Goal: Task Accomplishment & Management: Complete application form

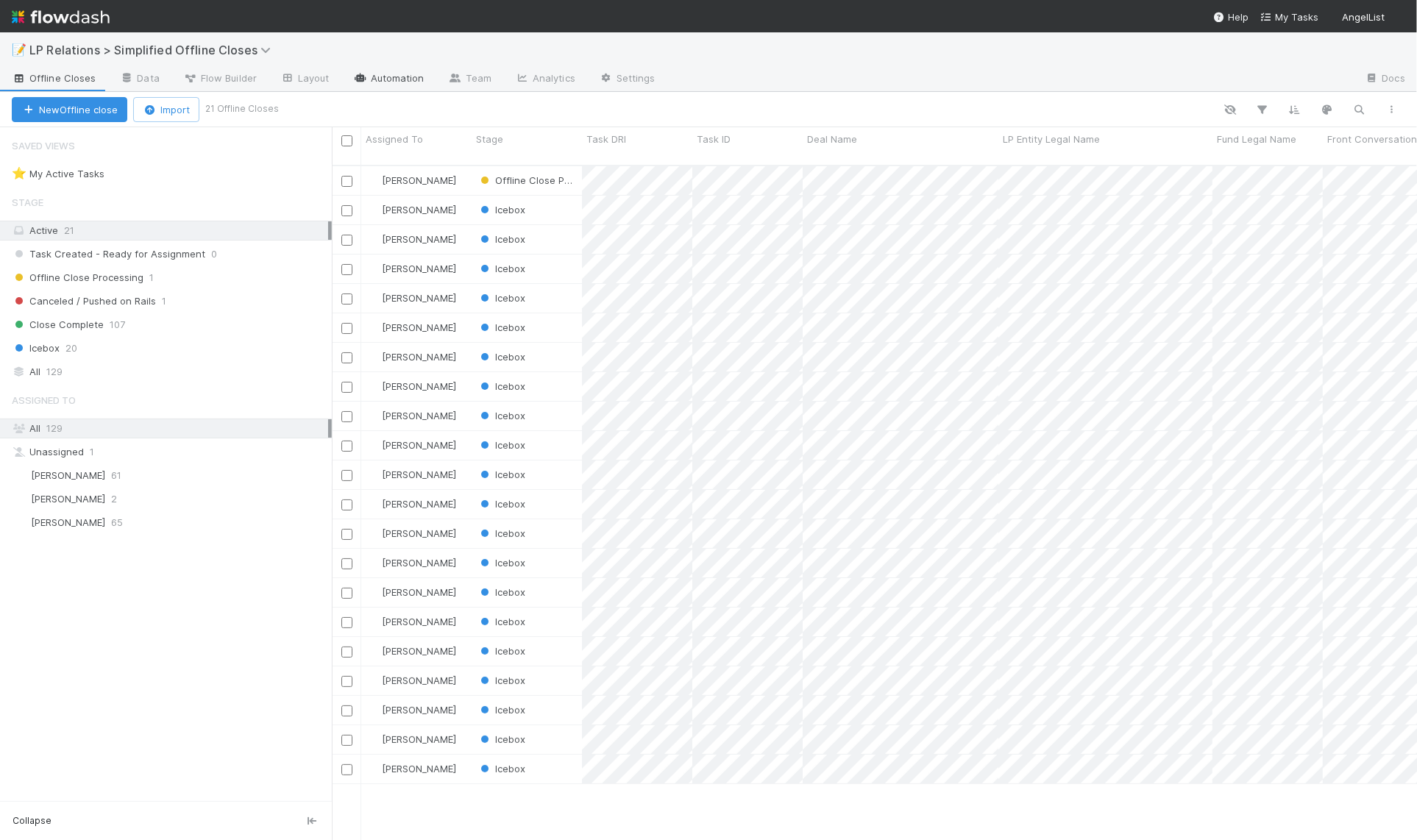
scroll to position [676, 1075]
click at [150, 81] on link "Data" at bounding box center [139, 79] width 63 height 24
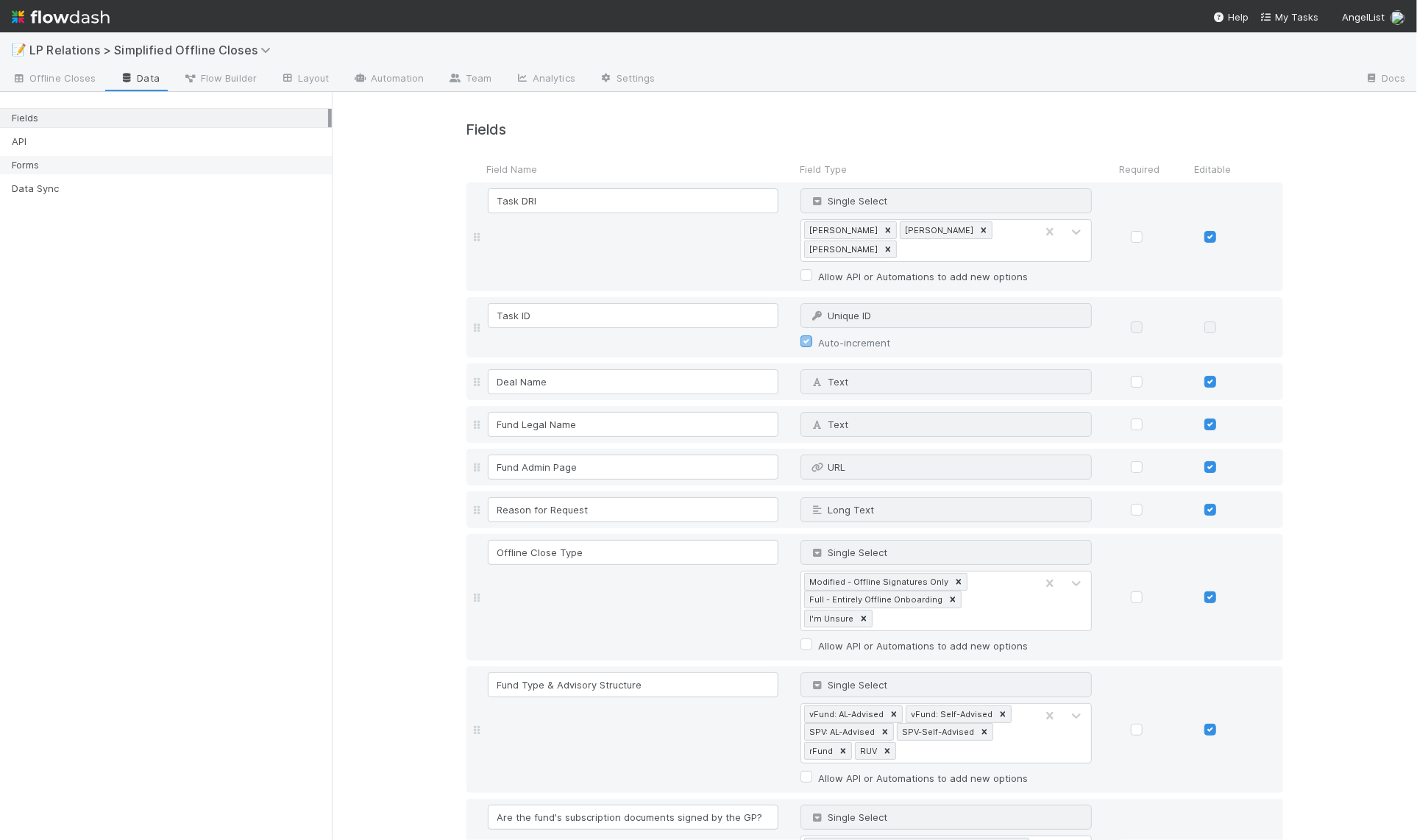
click at [161, 164] on div "Forms" at bounding box center [169, 165] width 316 height 18
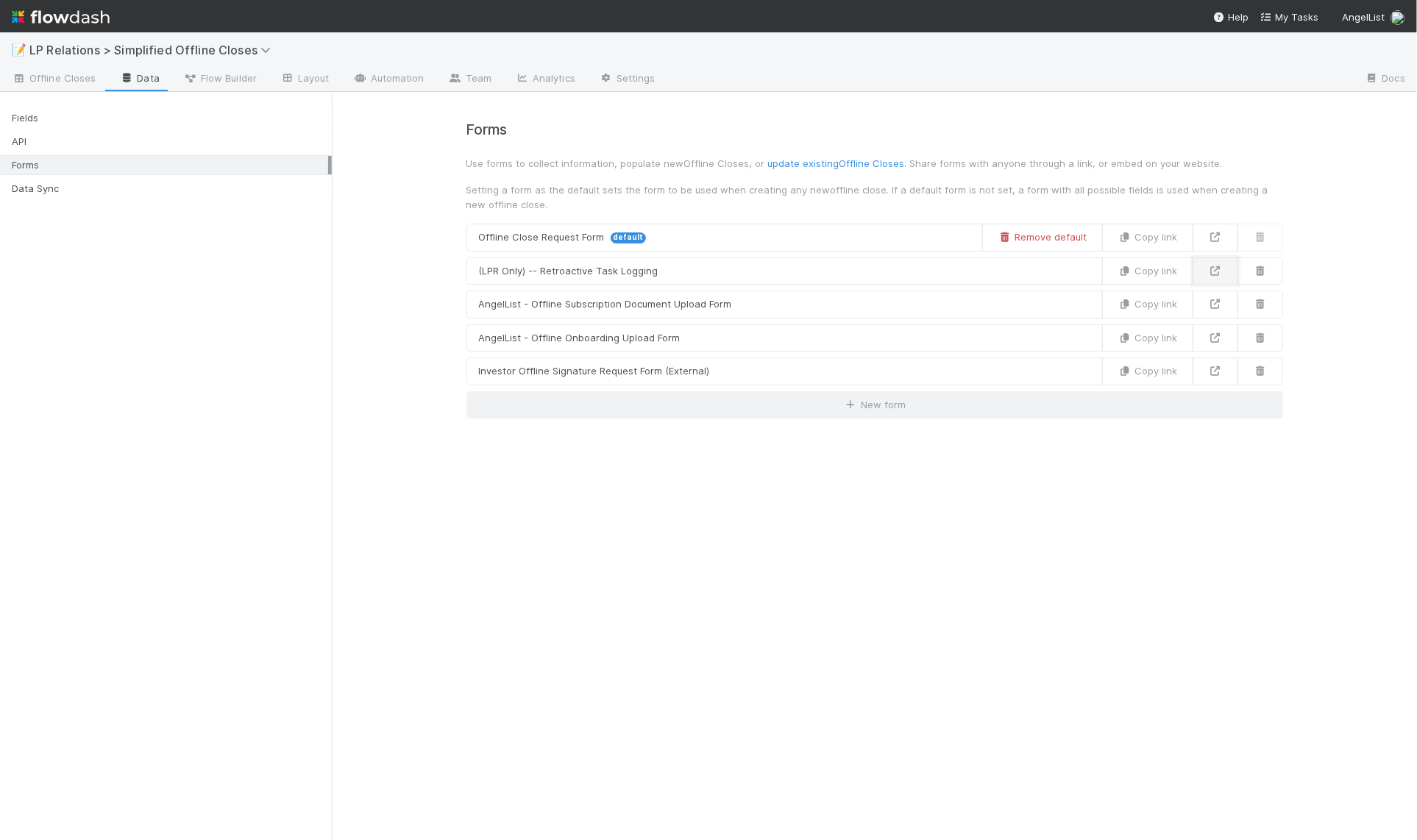
click at [1211, 273] on icon at bounding box center [1215, 271] width 15 height 9
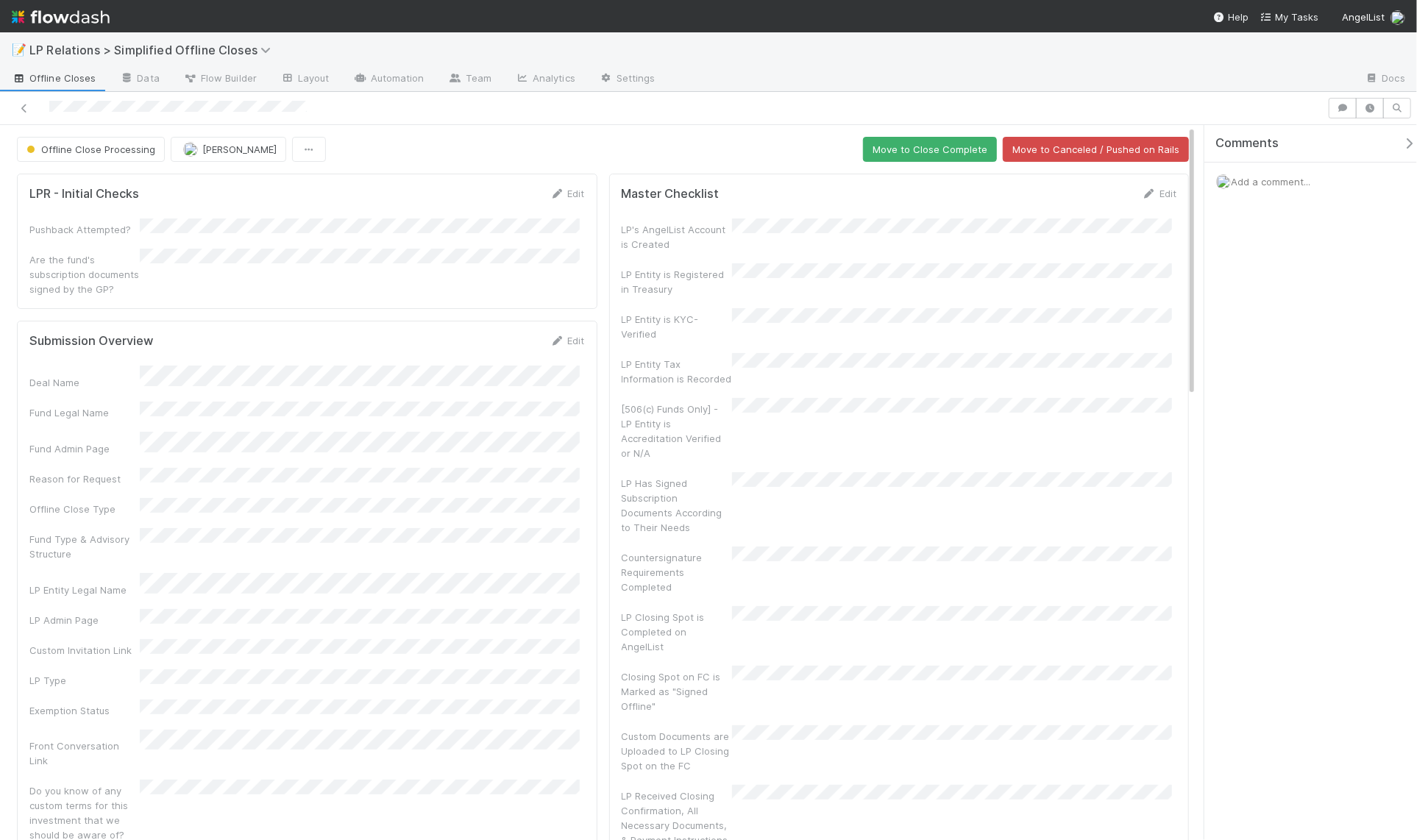
click at [536, 341] on form "Submission Overview Edit Deal Name Fund Legal Name Fund Admin Page Reason for R…" at bounding box center [307, 642] width 555 height 619
click at [568, 334] on link "Edit" at bounding box center [567, 340] width 35 height 12
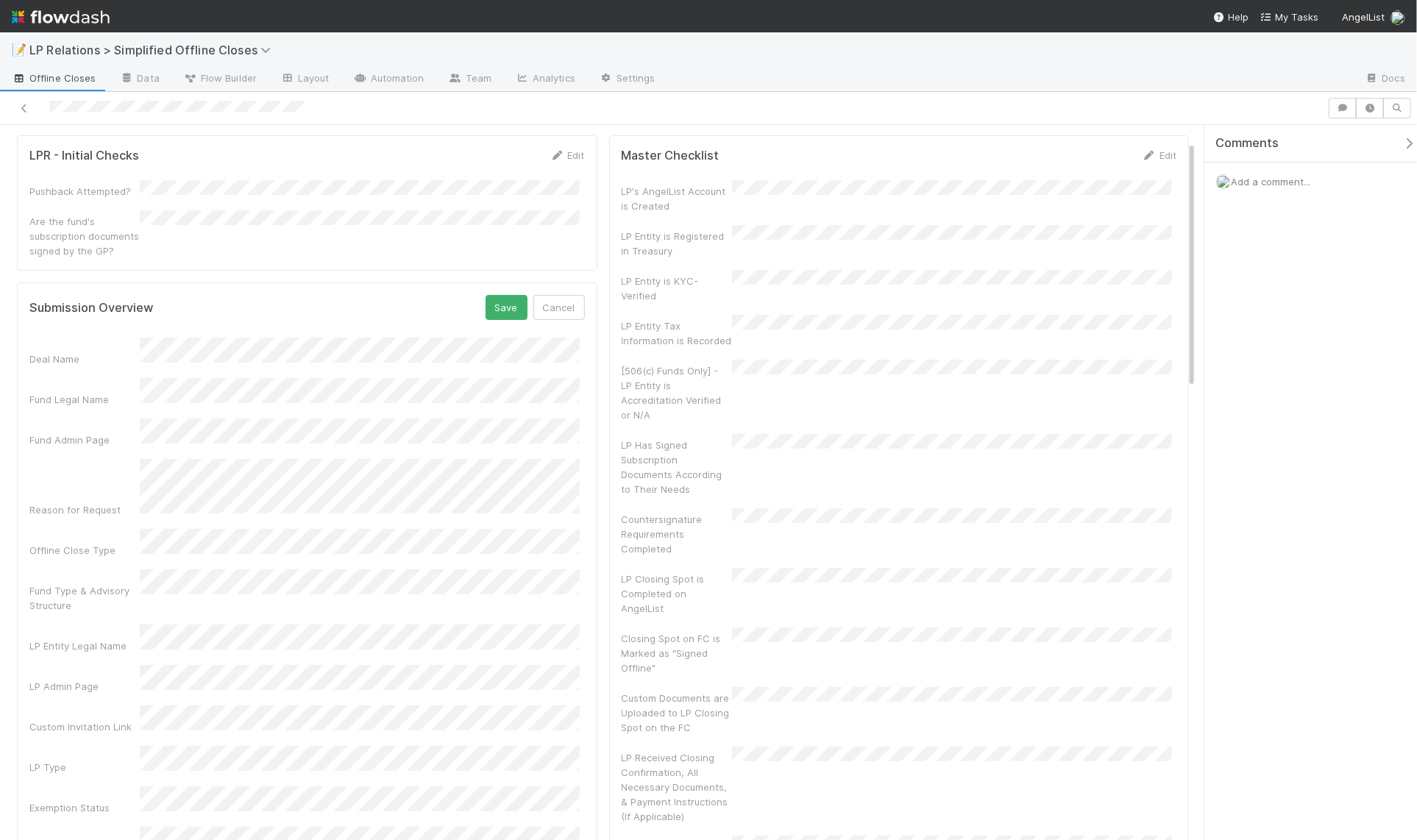
scroll to position [47, 0]
click at [198, 523] on div "Deal Name Fund Legal Name Fund Admin Page Reason for Request Offline Close Type…" at bounding box center [307, 714] width 555 height 771
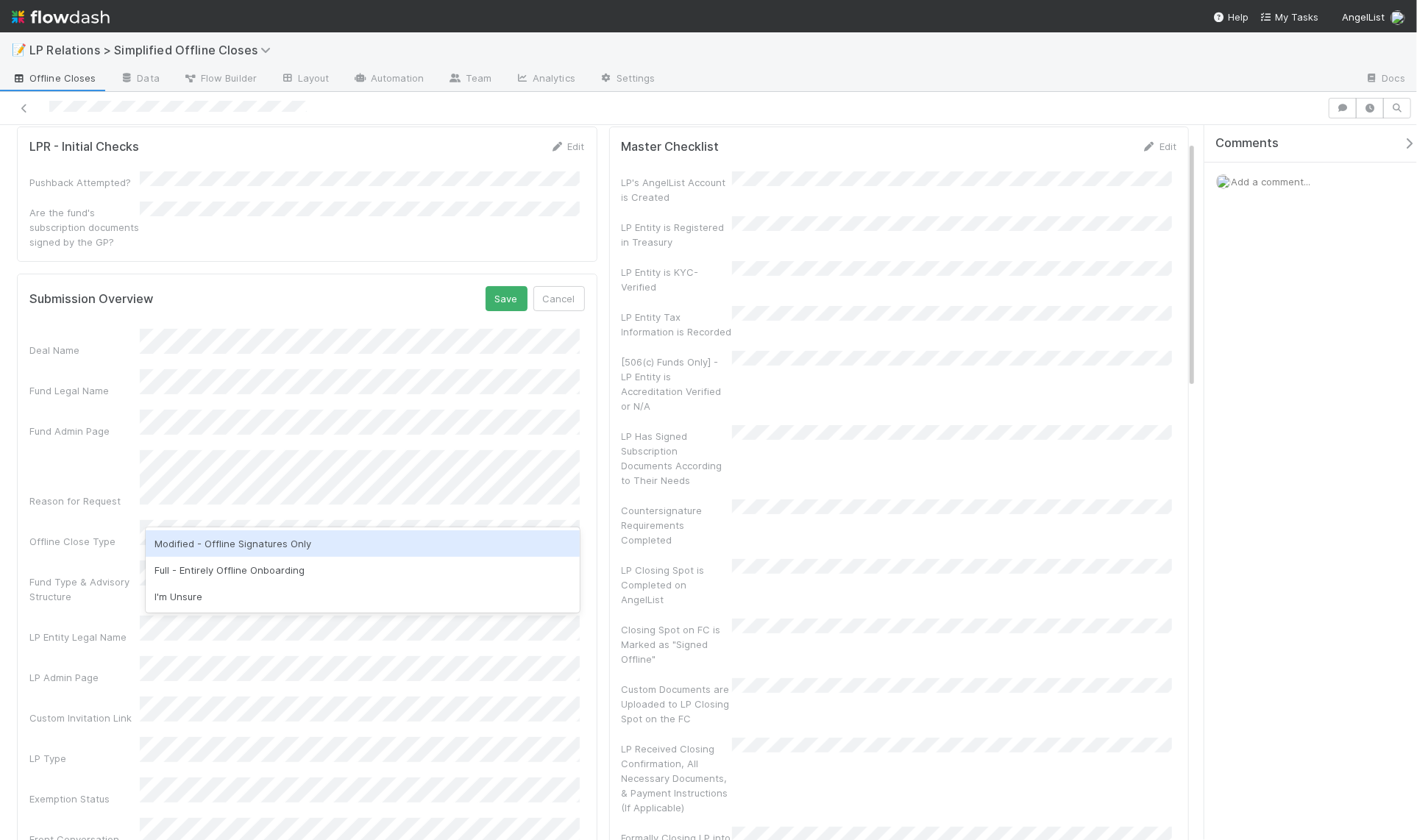
click at [215, 547] on div "Modified - Offline Signatures Only" at bounding box center [362, 543] width 434 height 26
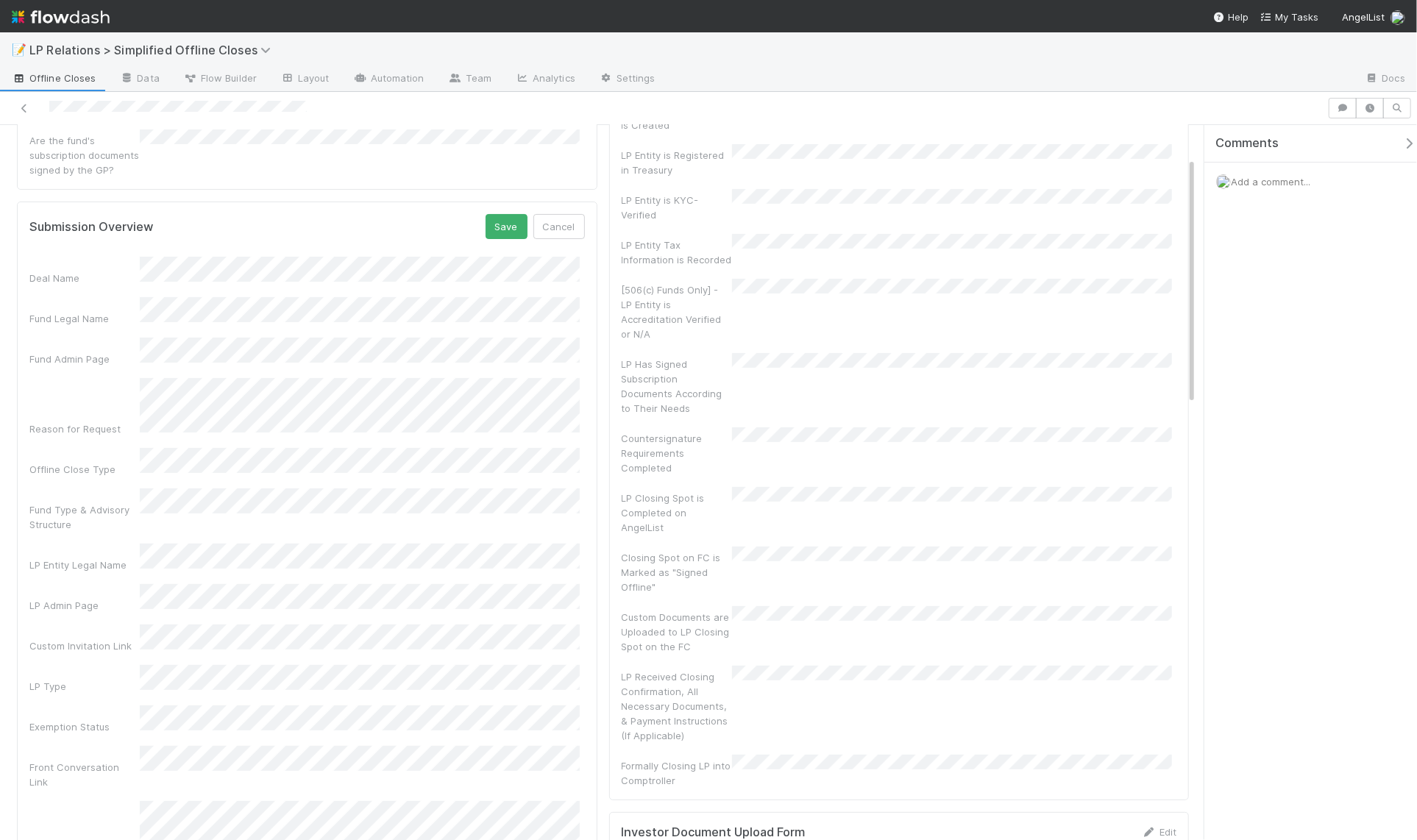
scroll to position [131, 0]
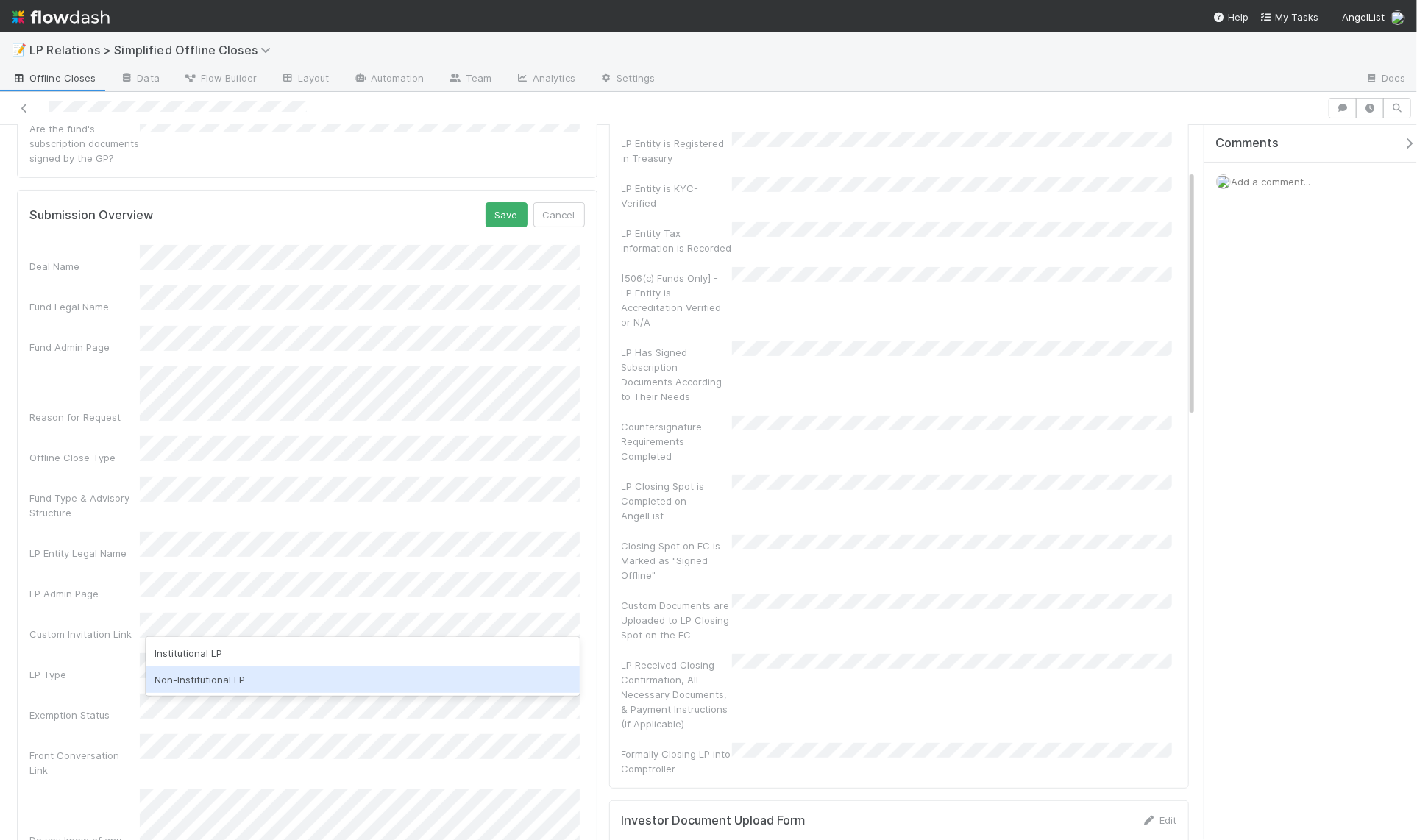
click at [275, 671] on div "Non-Institutional LP" at bounding box center [362, 679] width 434 height 26
click at [269, 685] on div "506(b) - Private" at bounding box center [362, 689] width 434 height 26
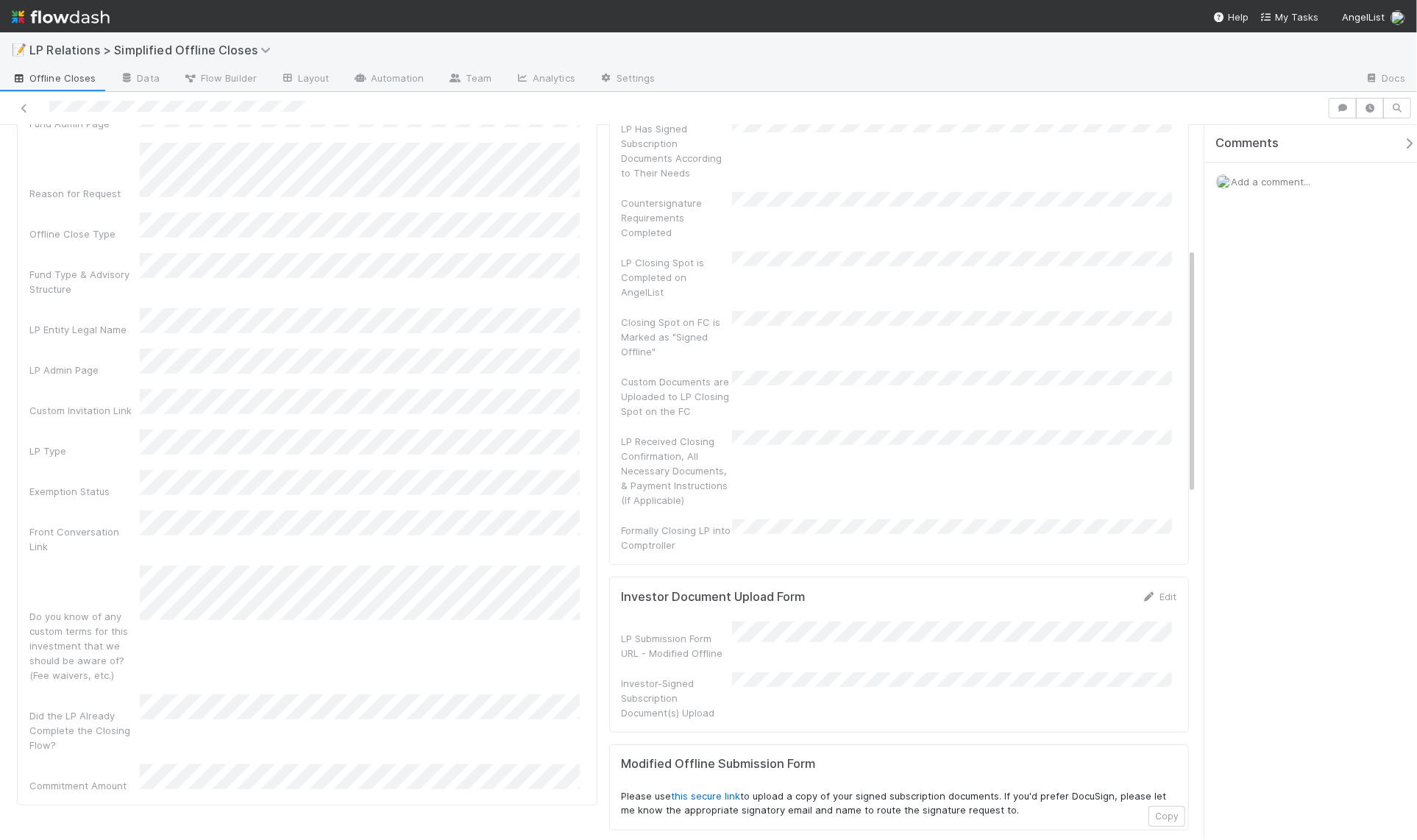
scroll to position [352, 0]
click at [348, 569] on div "Do you know of any custom terms for this investment that we should be aware of?…" at bounding box center [307, 626] width 555 height 117
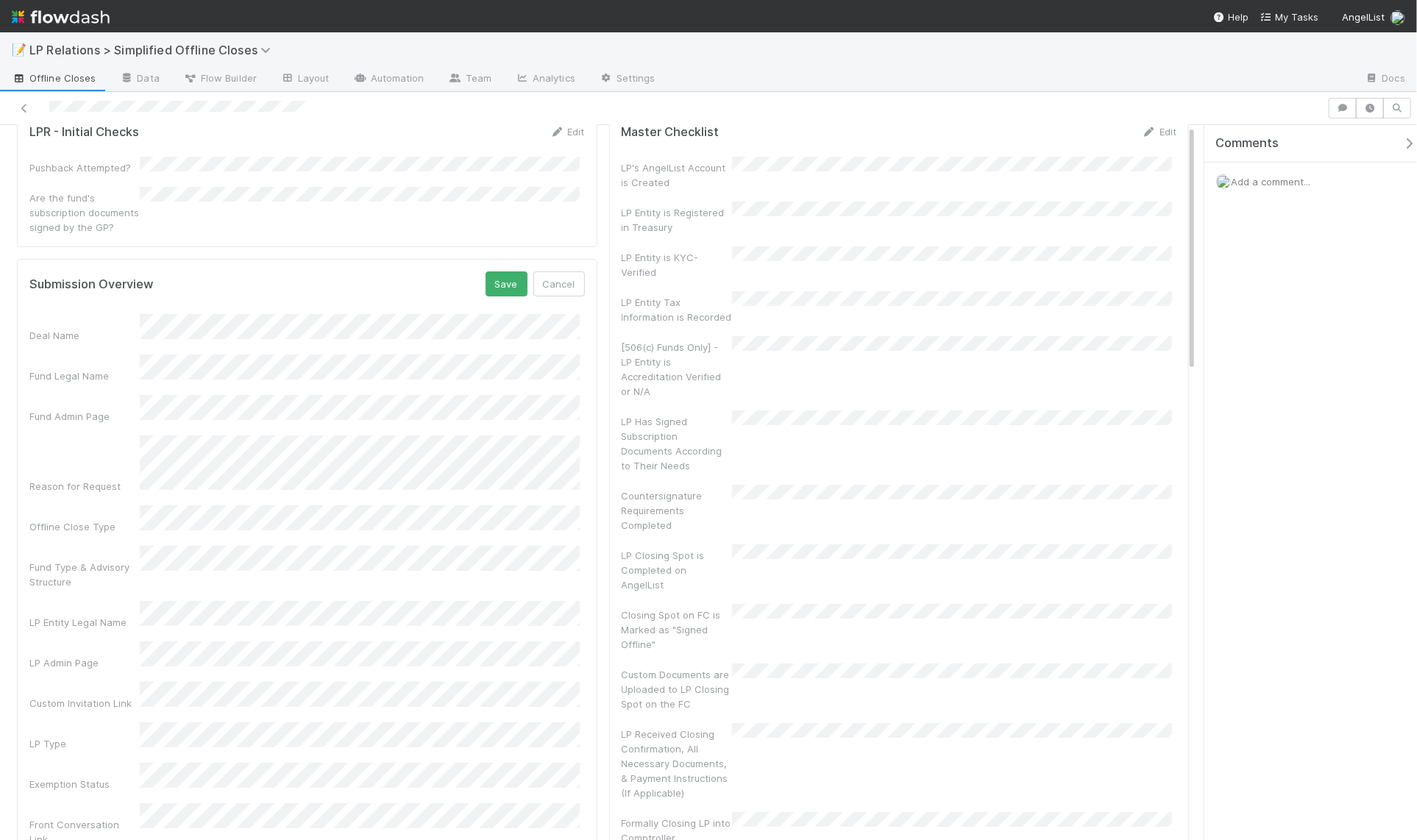
scroll to position [0, 0]
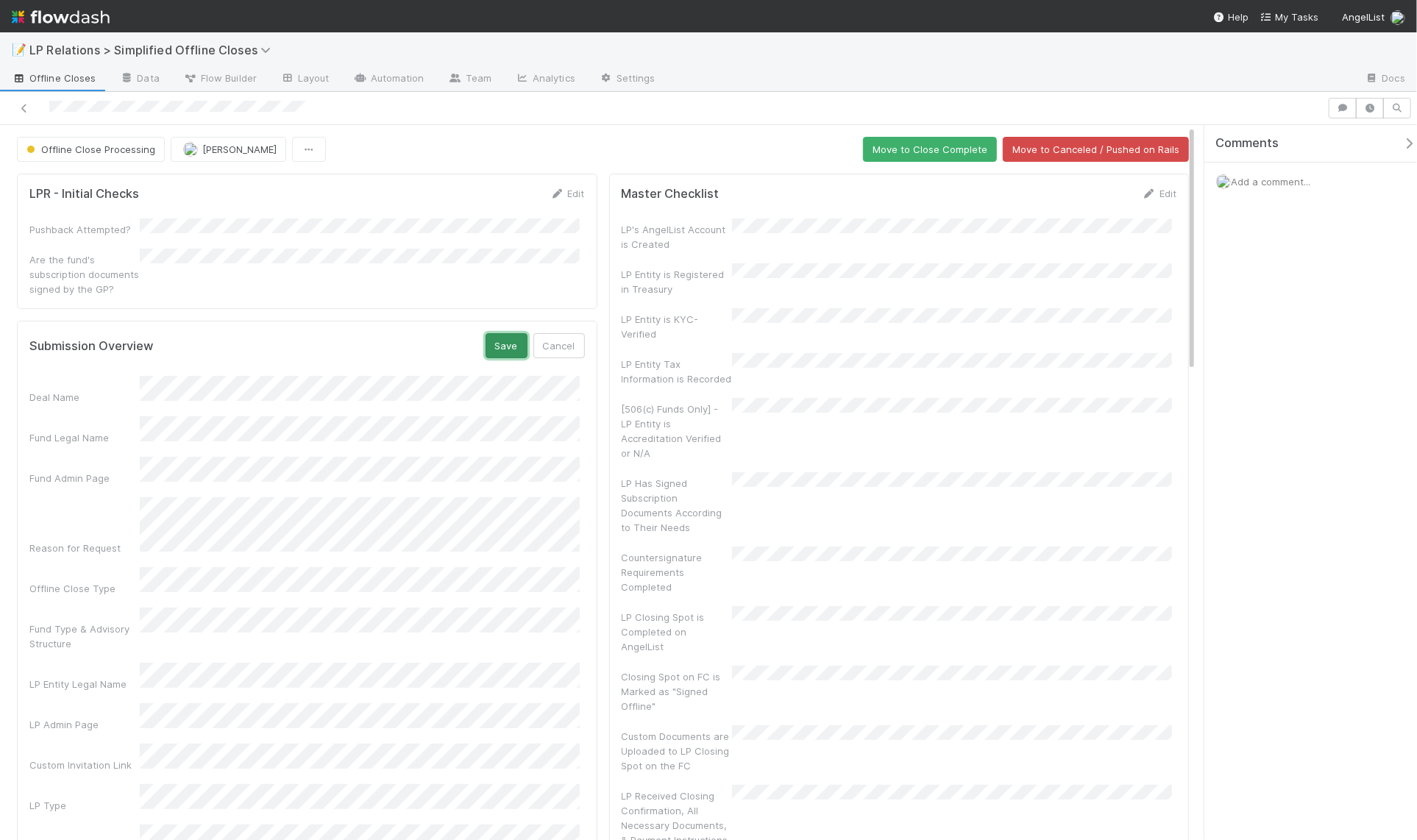
click at [492, 333] on button "Save" at bounding box center [506, 345] width 42 height 25
click at [893, 140] on button "Move to Close Complete" at bounding box center [930, 149] width 134 height 25
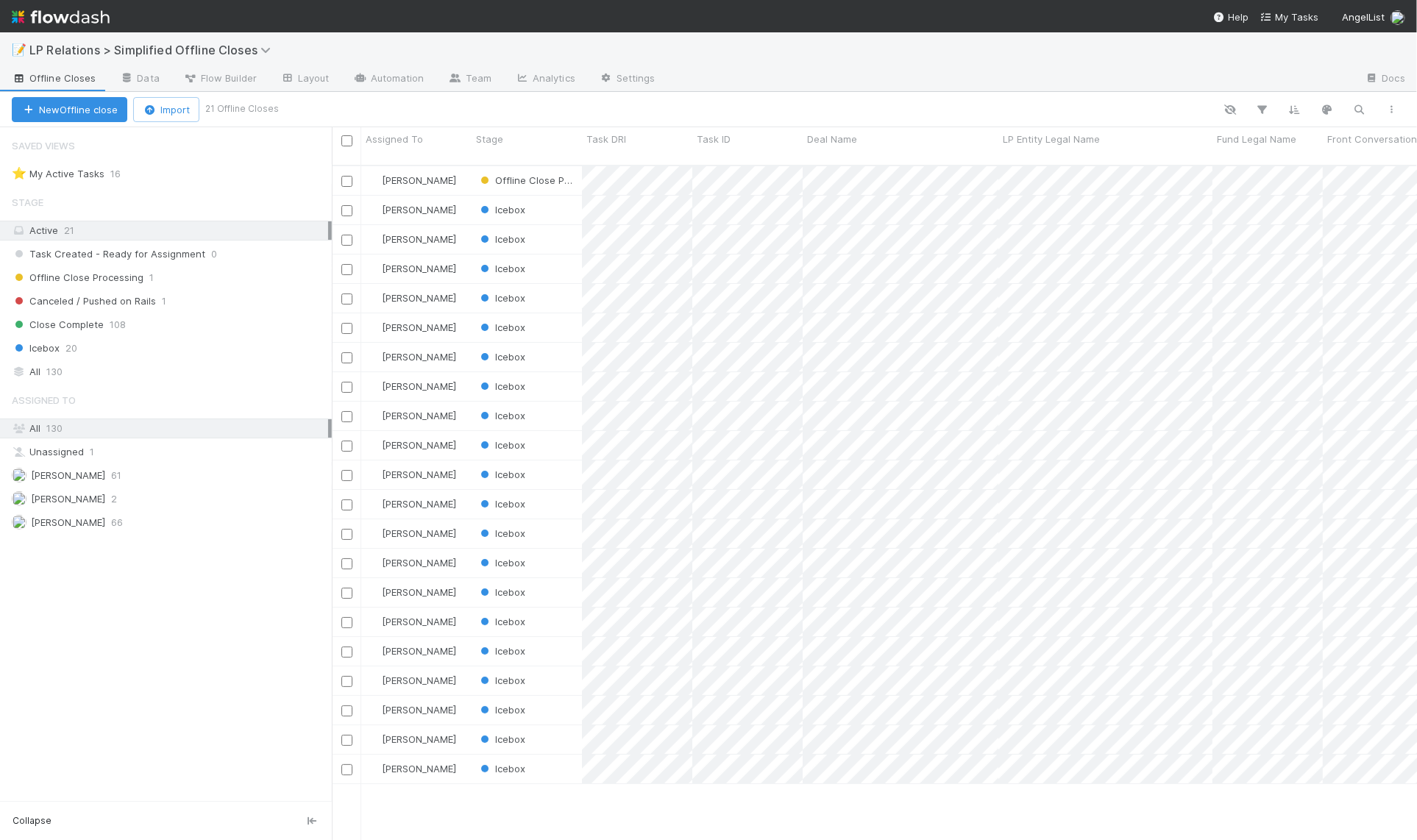
scroll to position [676, 1075]
click at [399, 80] on link "Automation" at bounding box center [388, 79] width 95 height 24
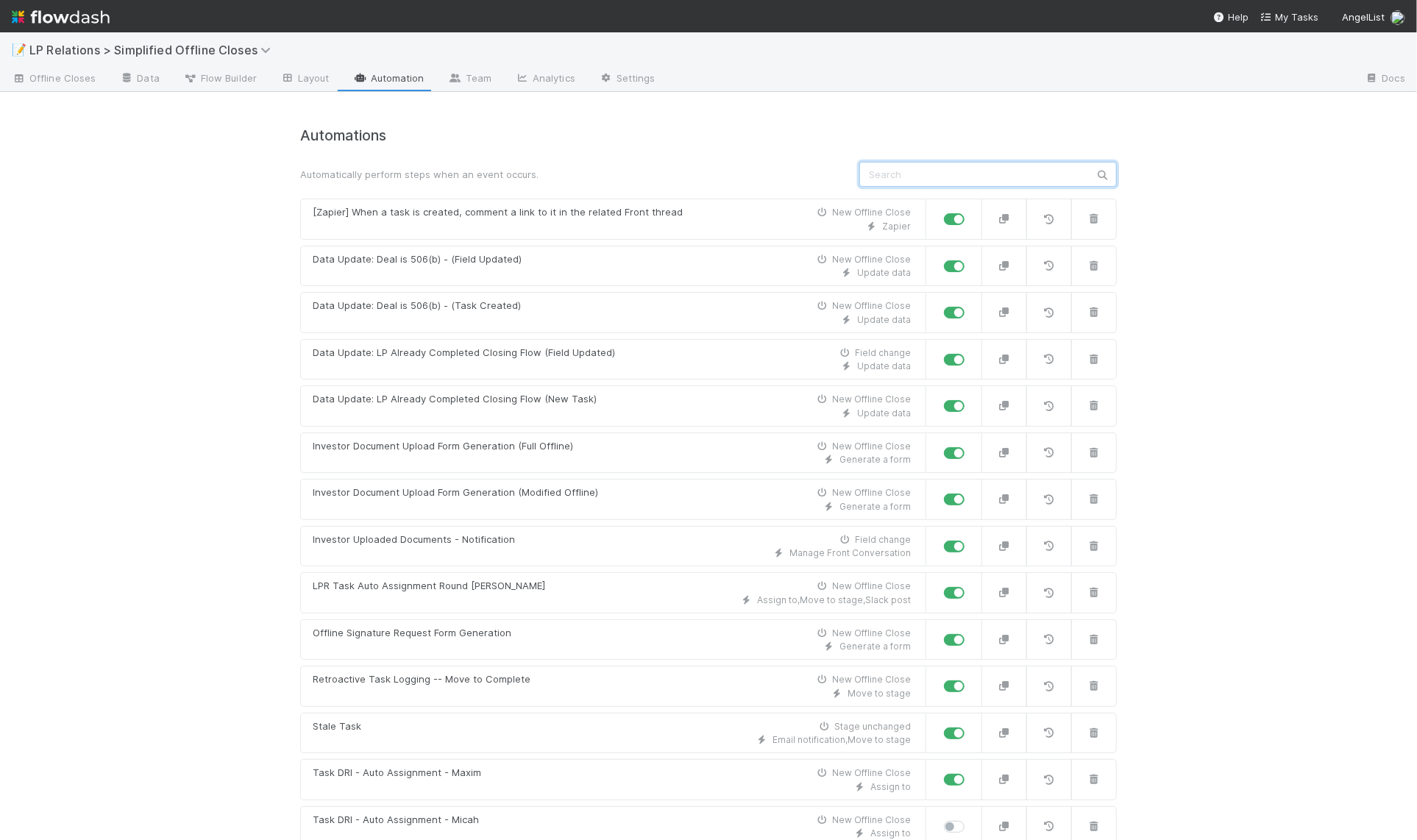
click at [926, 182] on input "text" at bounding box center [987, 174] width 258 height 25
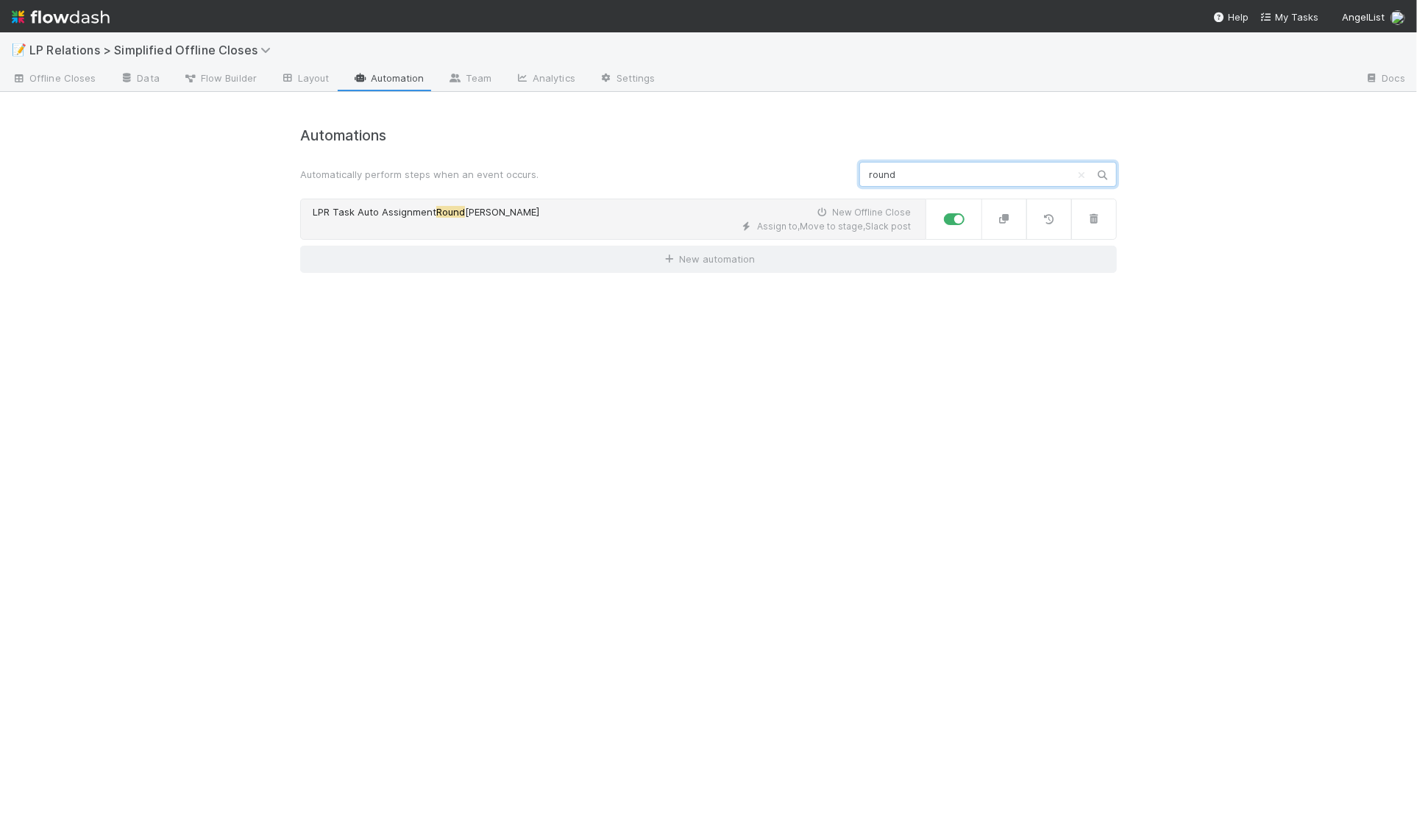
type input "round"
click at [637, 227] on div "Assign to , Move to stage , Slack post" at bounding box center [612, 226] width 598 height 13
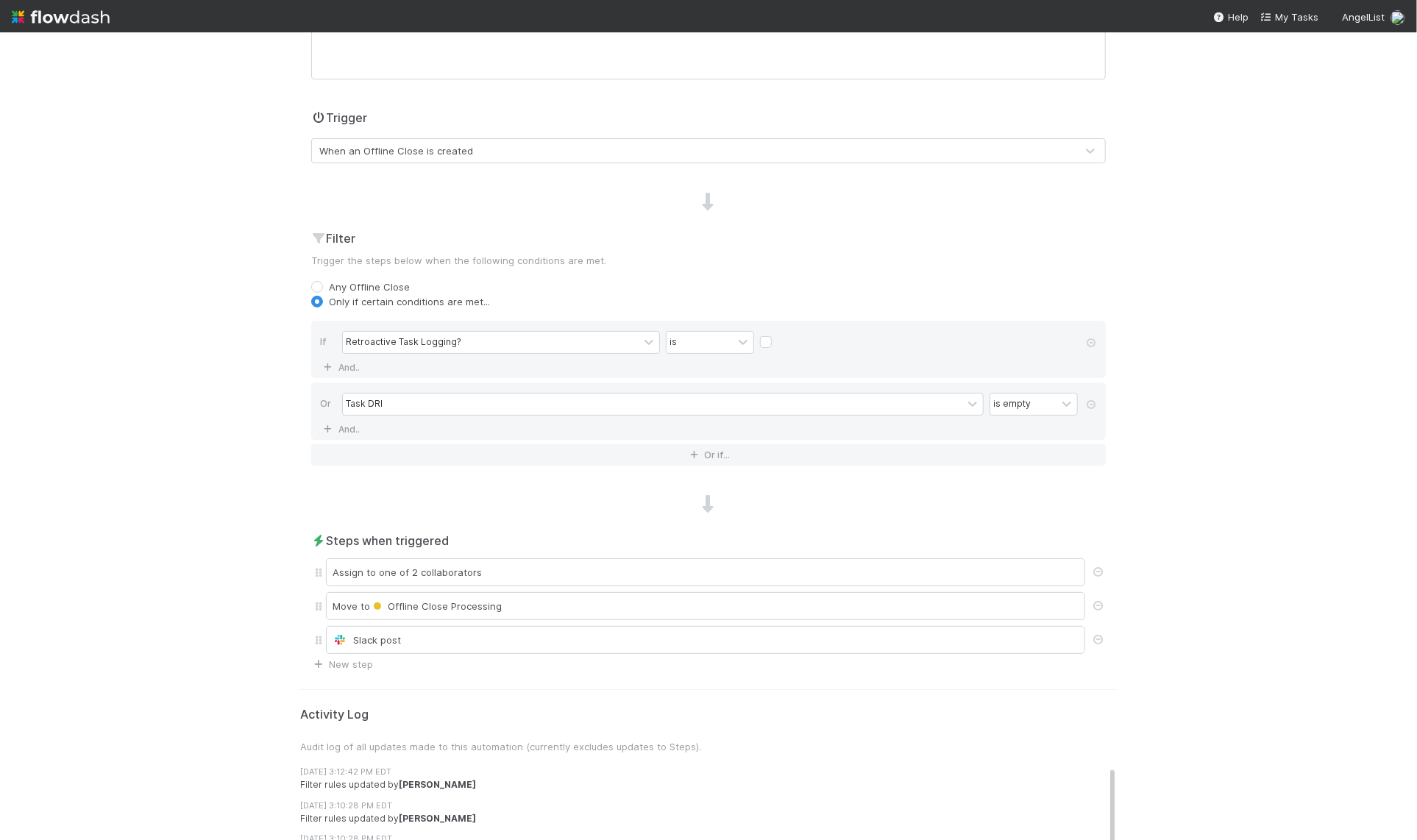
scroll to position [421, 0]
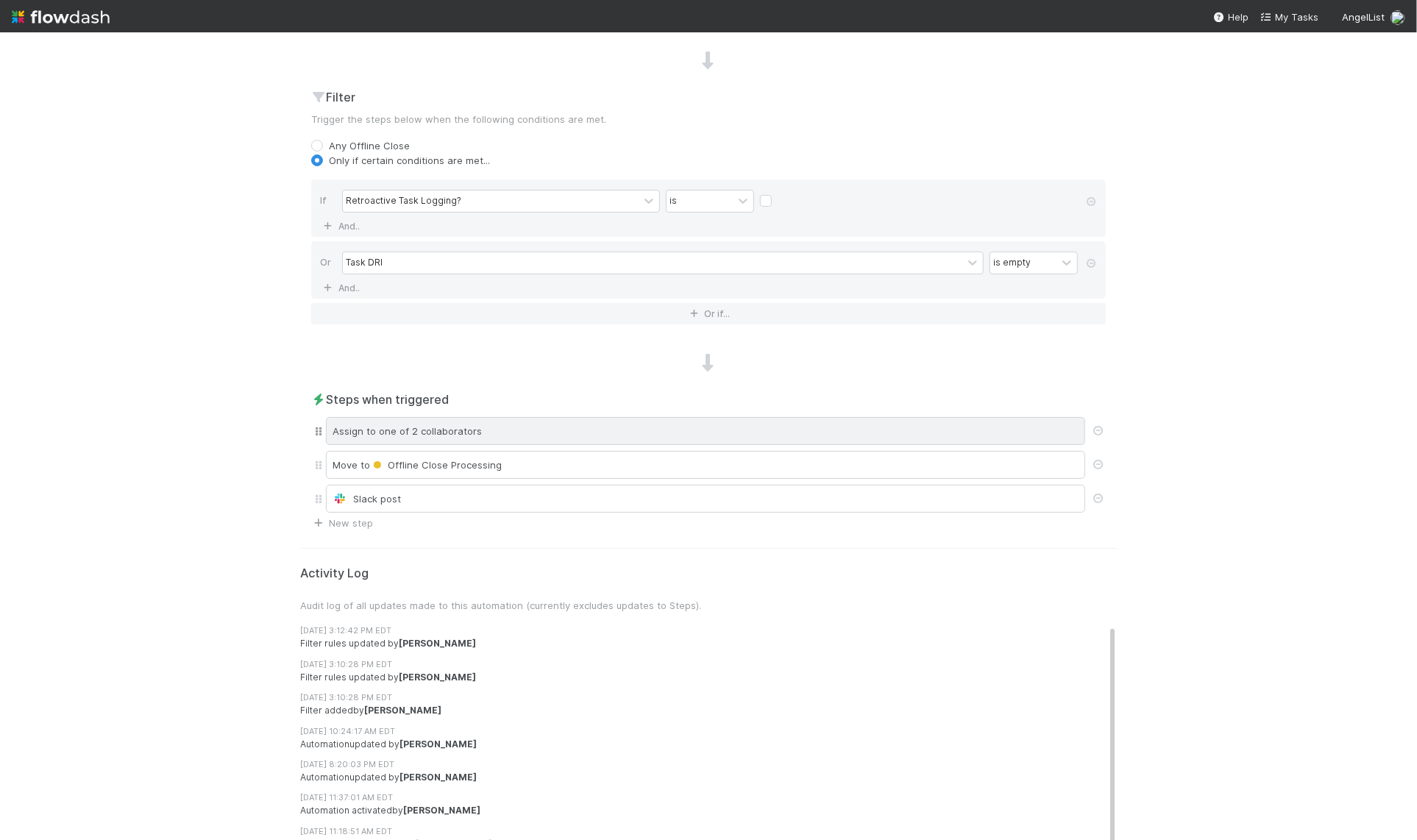
click at [689, 438] on div "Assign to one of 2 collaborators" at bounding box center [705, 430] width 759 height 28
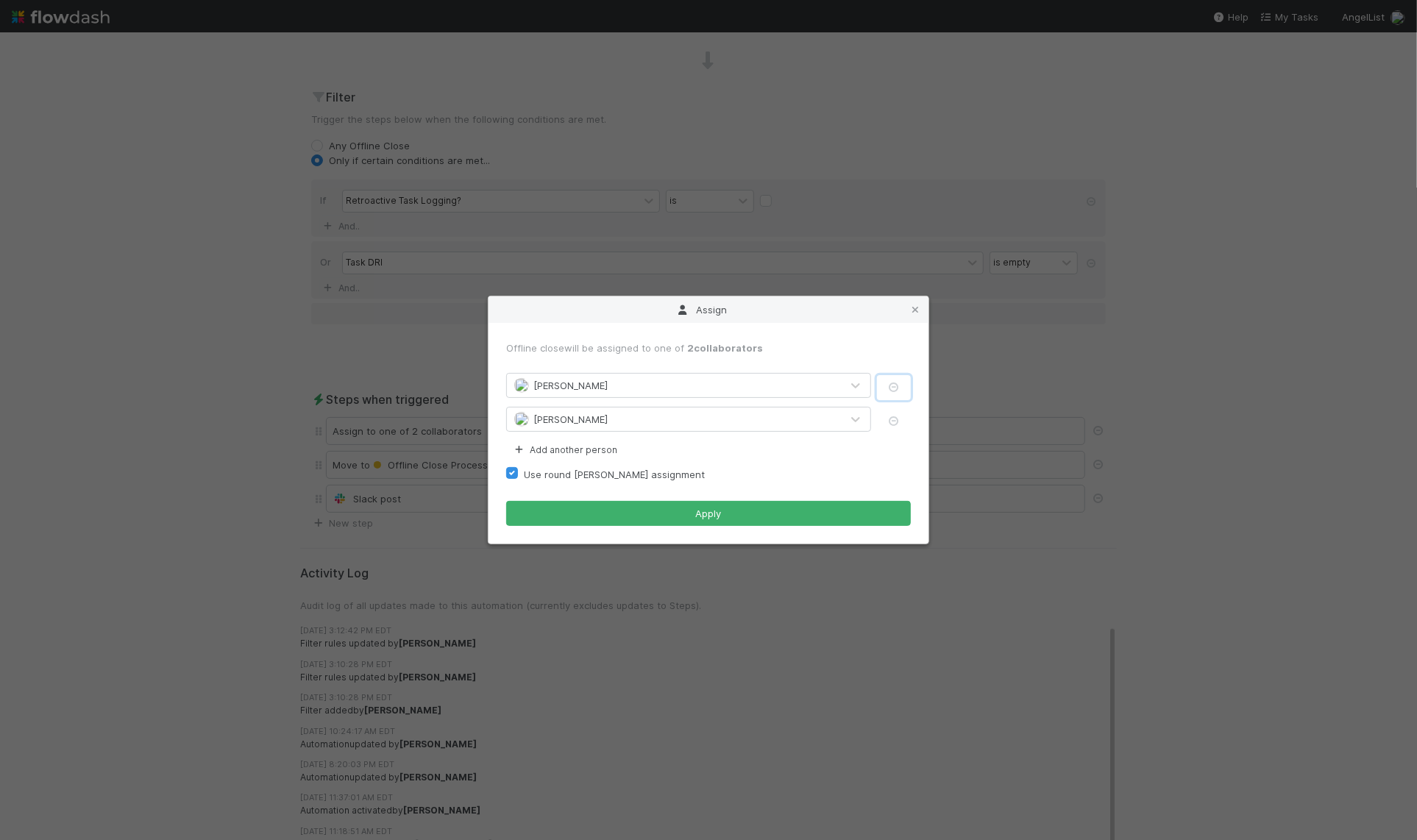
click at [892, 386] on icon "button" at bounding box center [893, 387] width 15 height 9
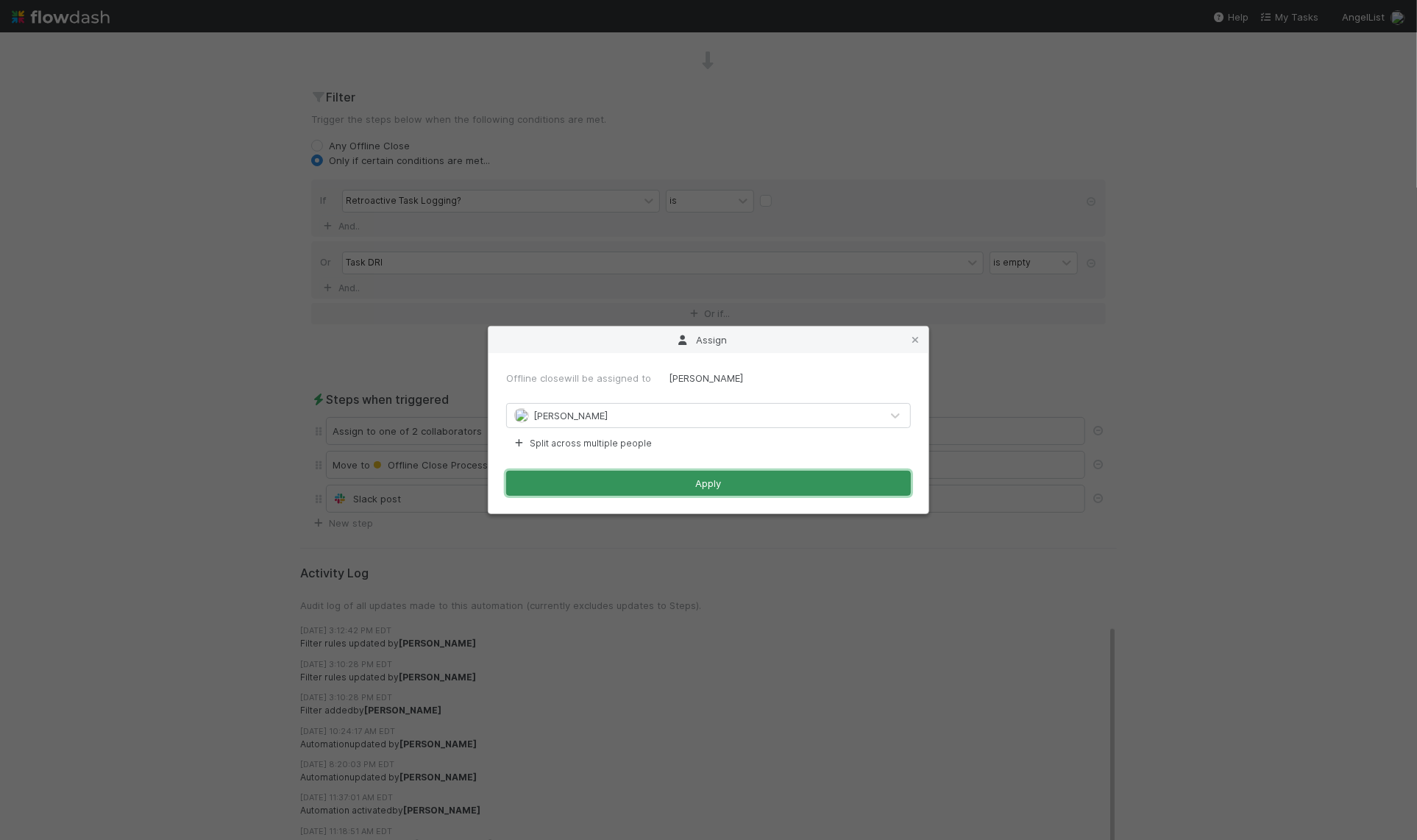
click at [740, 477] on button "Apply" at bounding box center [708, 483] width 404 height 25
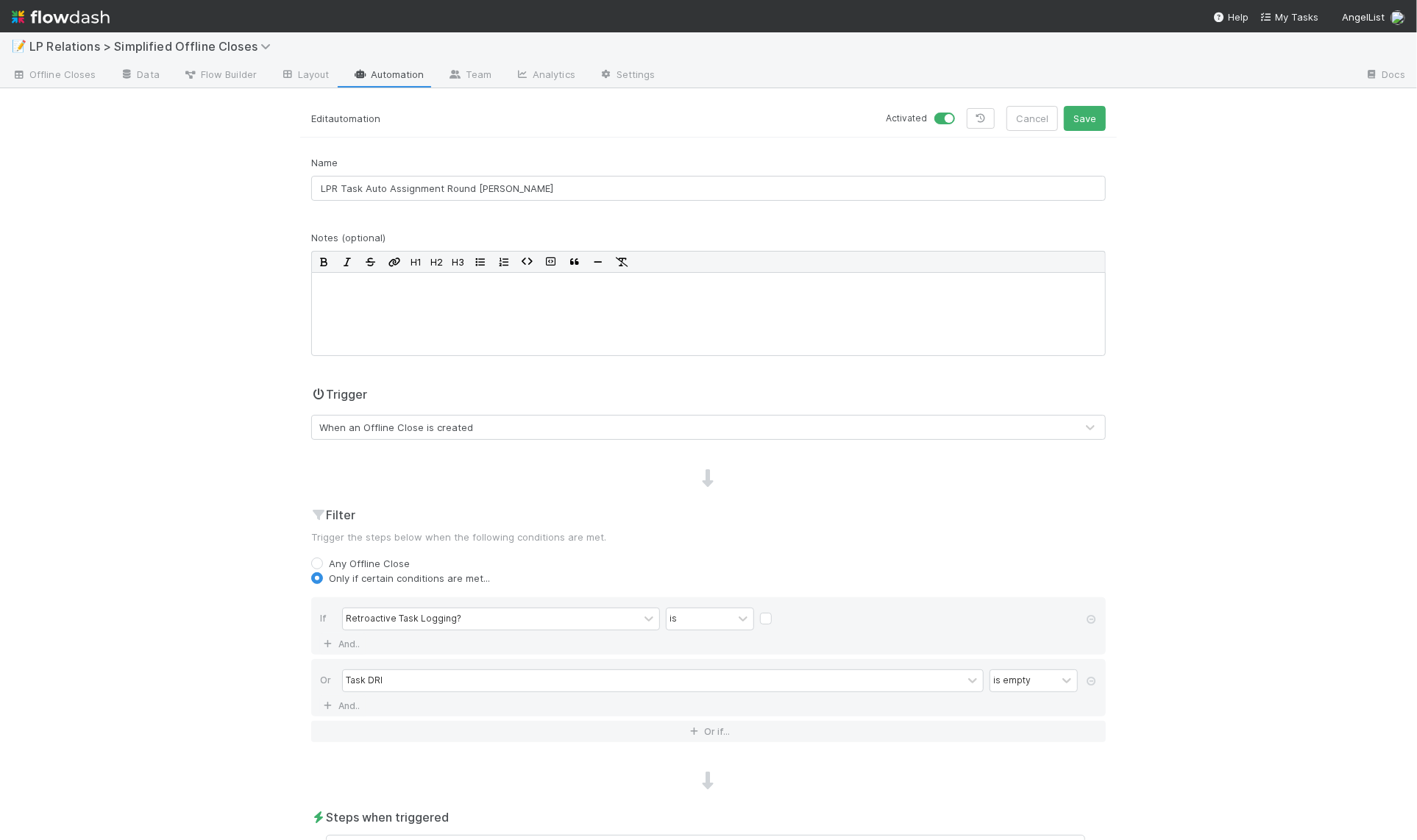
scroll to position [0, 0]
click at [1072, 116] on button "Save" at bounding box center [1084, 122] width 42 height 25
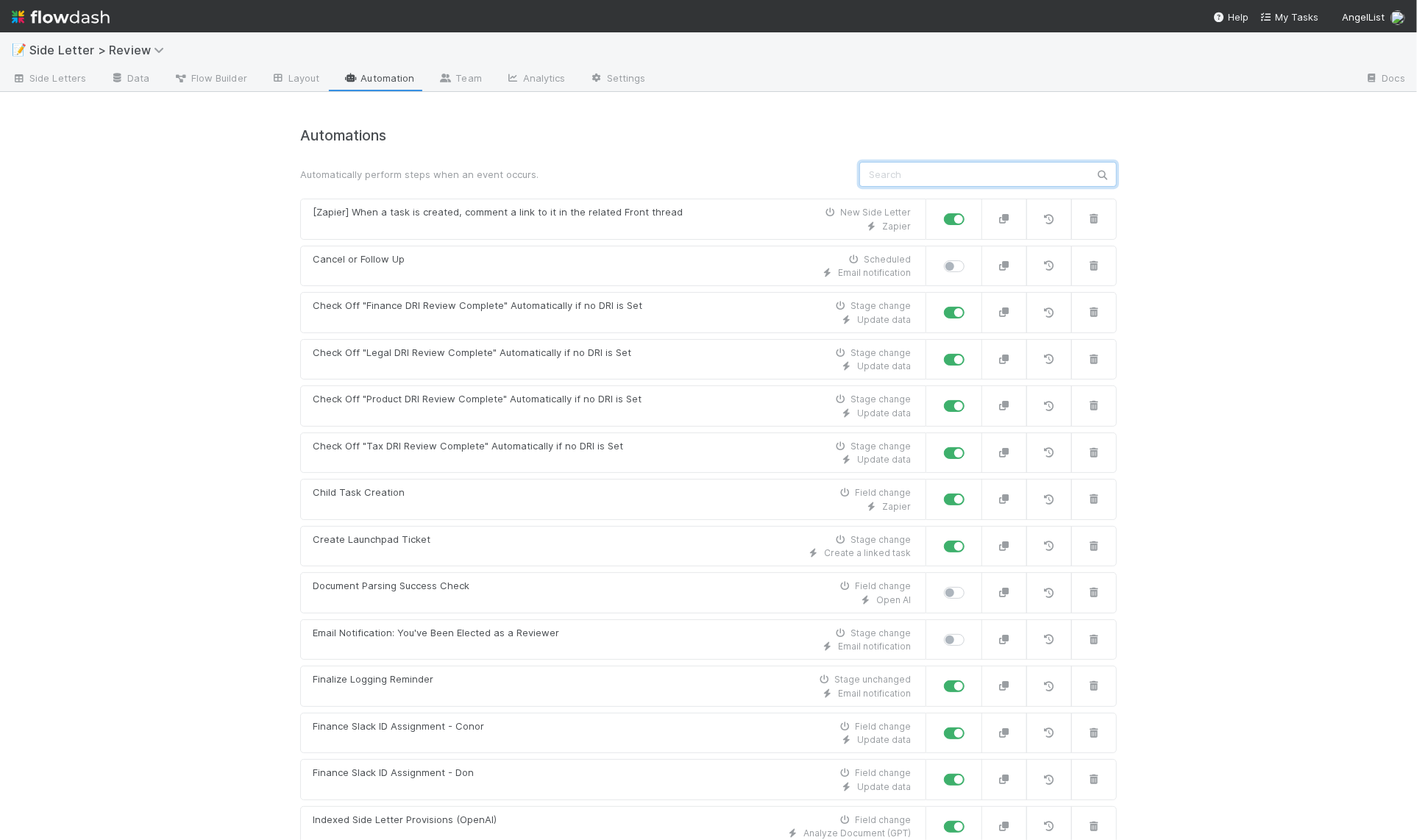
click at [912, 181] on input "text" at bounding box center [987, 174] width 258 height 25
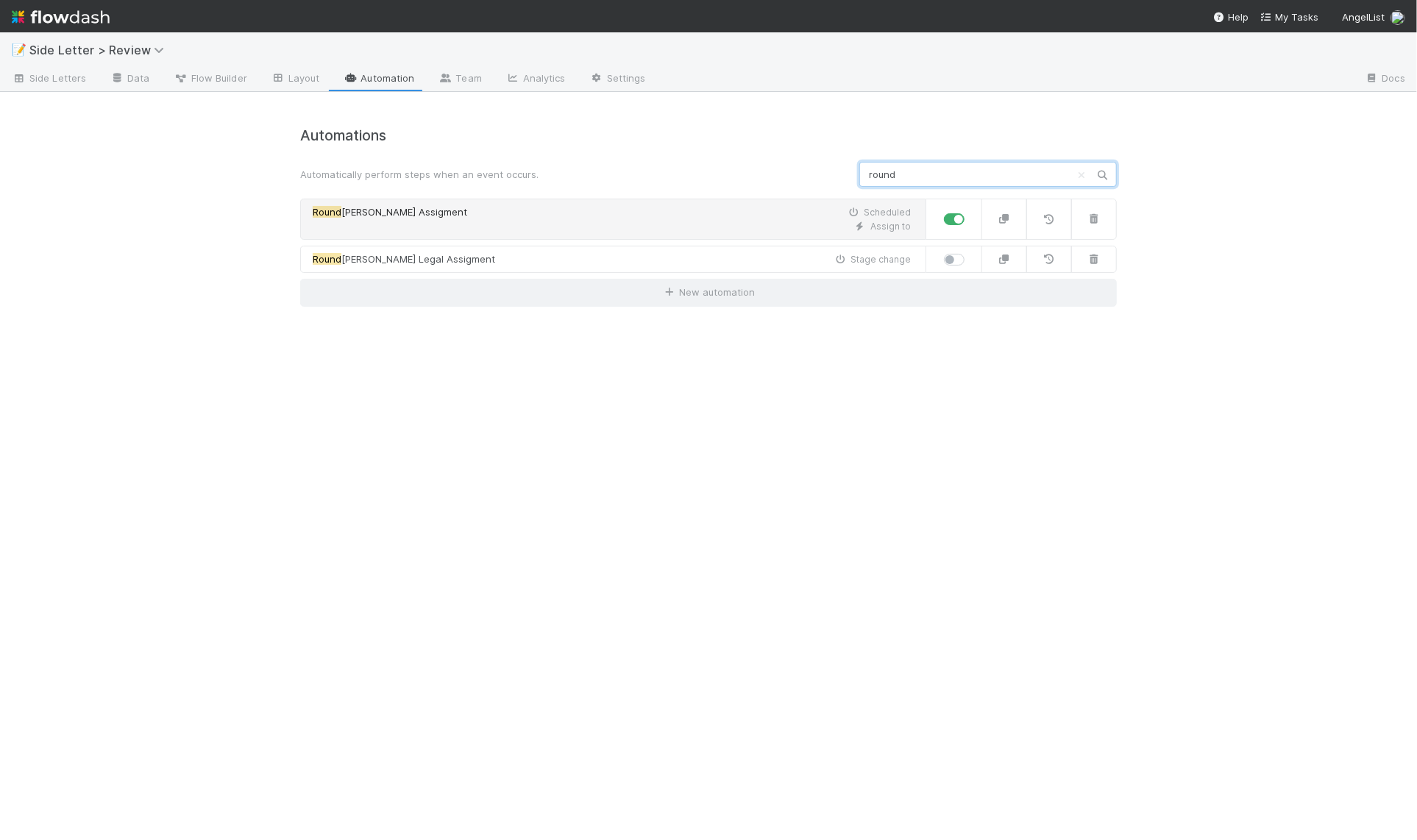
type input "round"
click at [660, 224] on div "Assign to" at bounding box center [612, 226] width 598 height 13
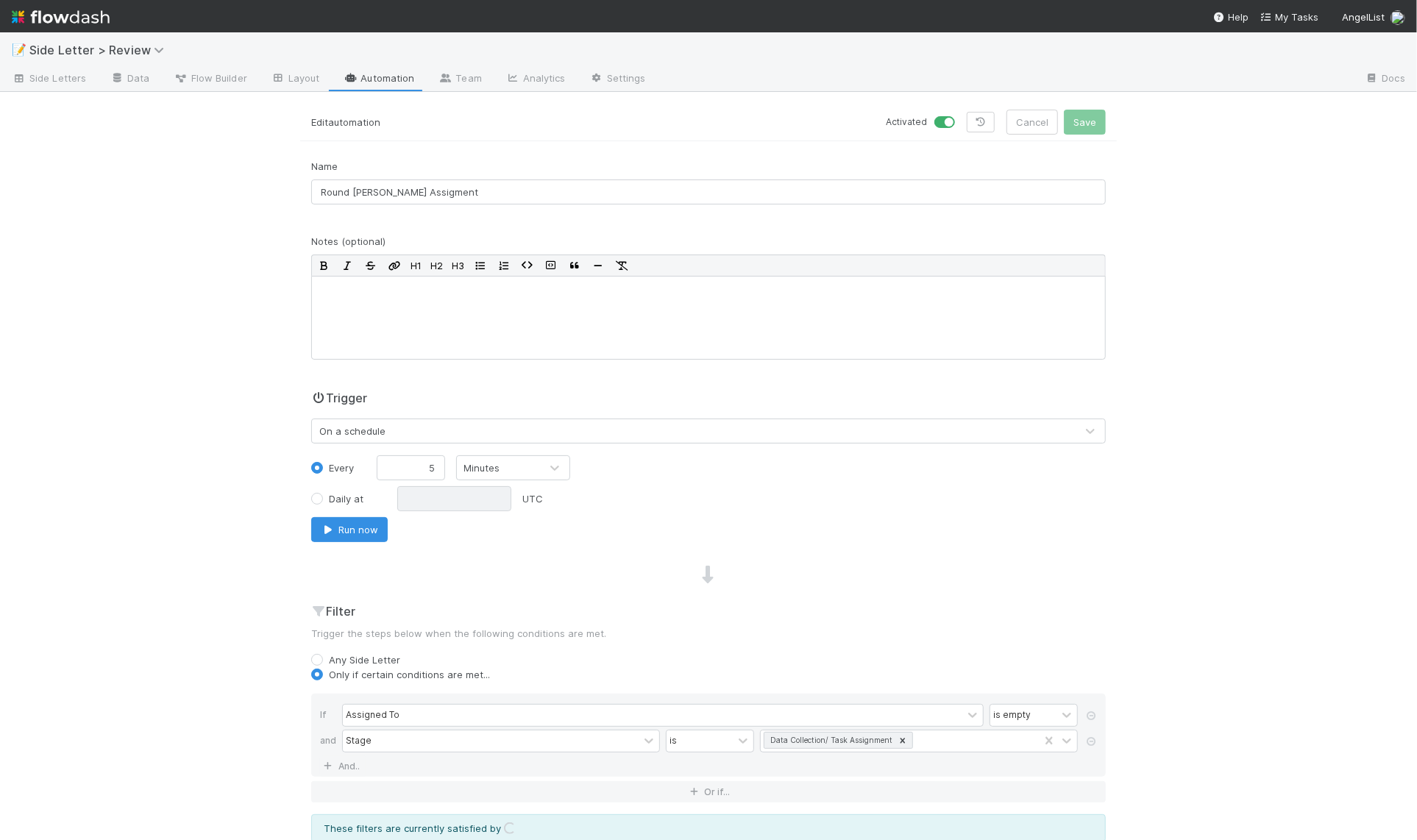
scroll to position [433, 0]
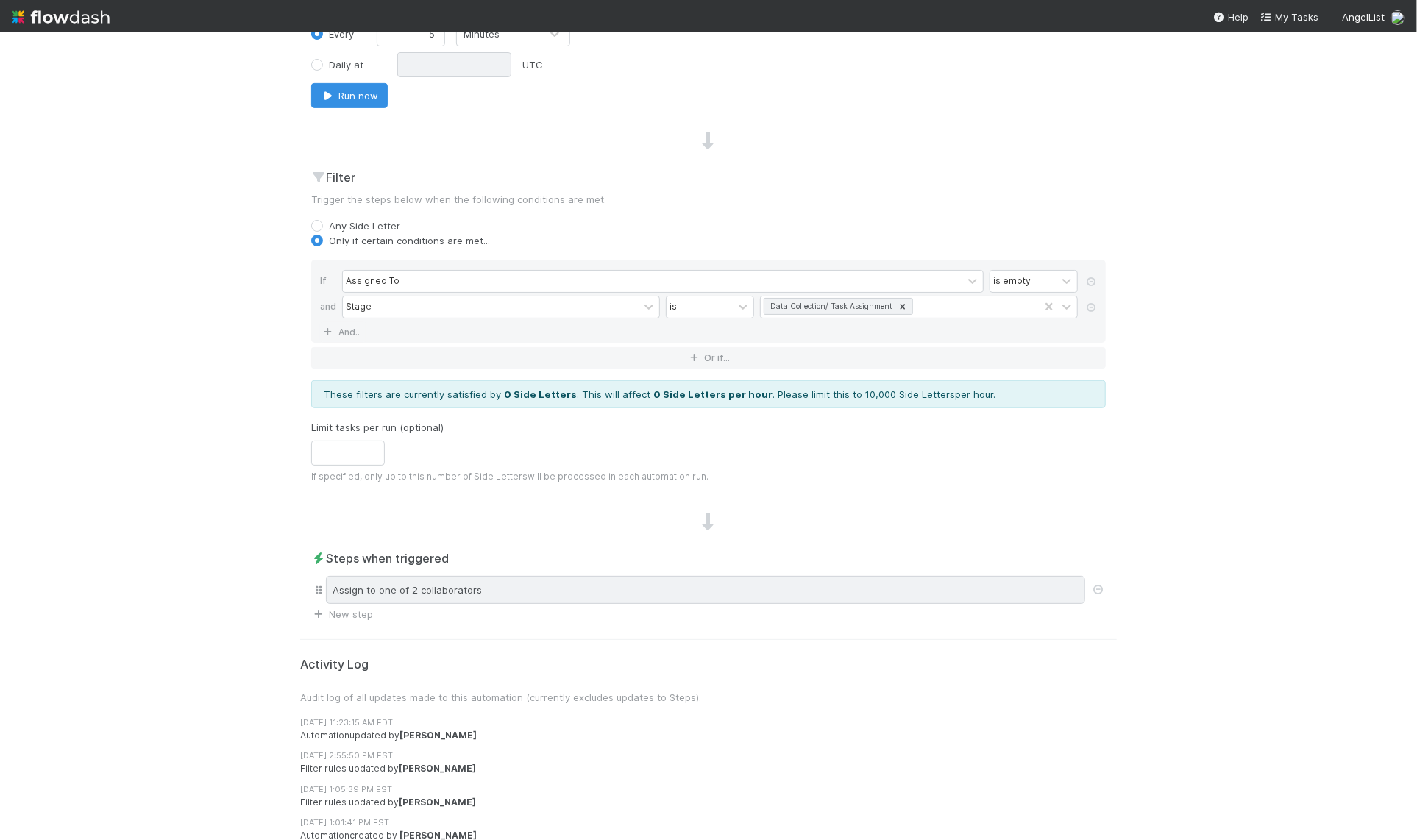
click at [571, 577] on div "Assign to one of 2 collaborators" at bounding box center [705, 589] width 759 height 28
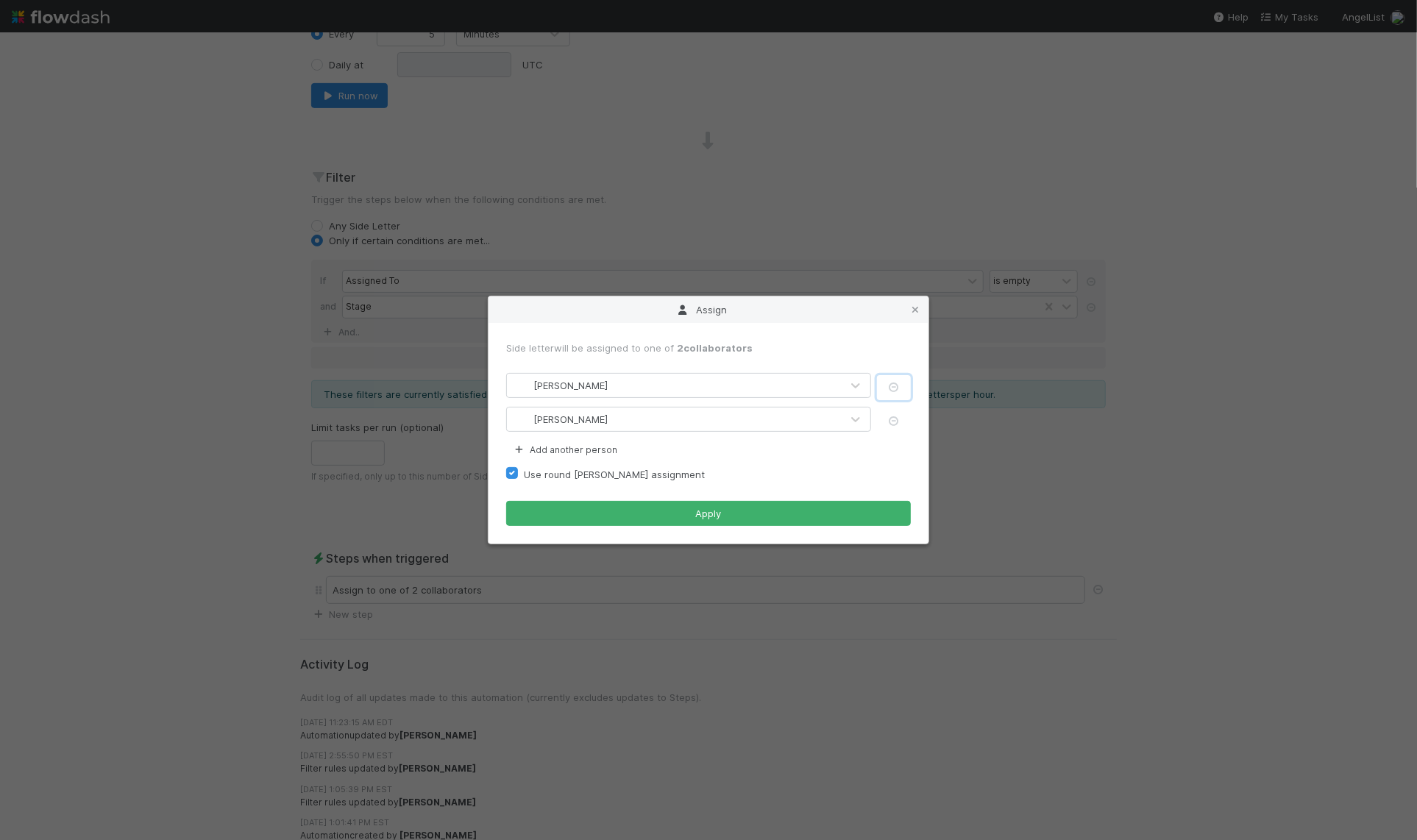
click at [898, 387] on icon "button" at bounding box center [893, 387] width 15 height 9
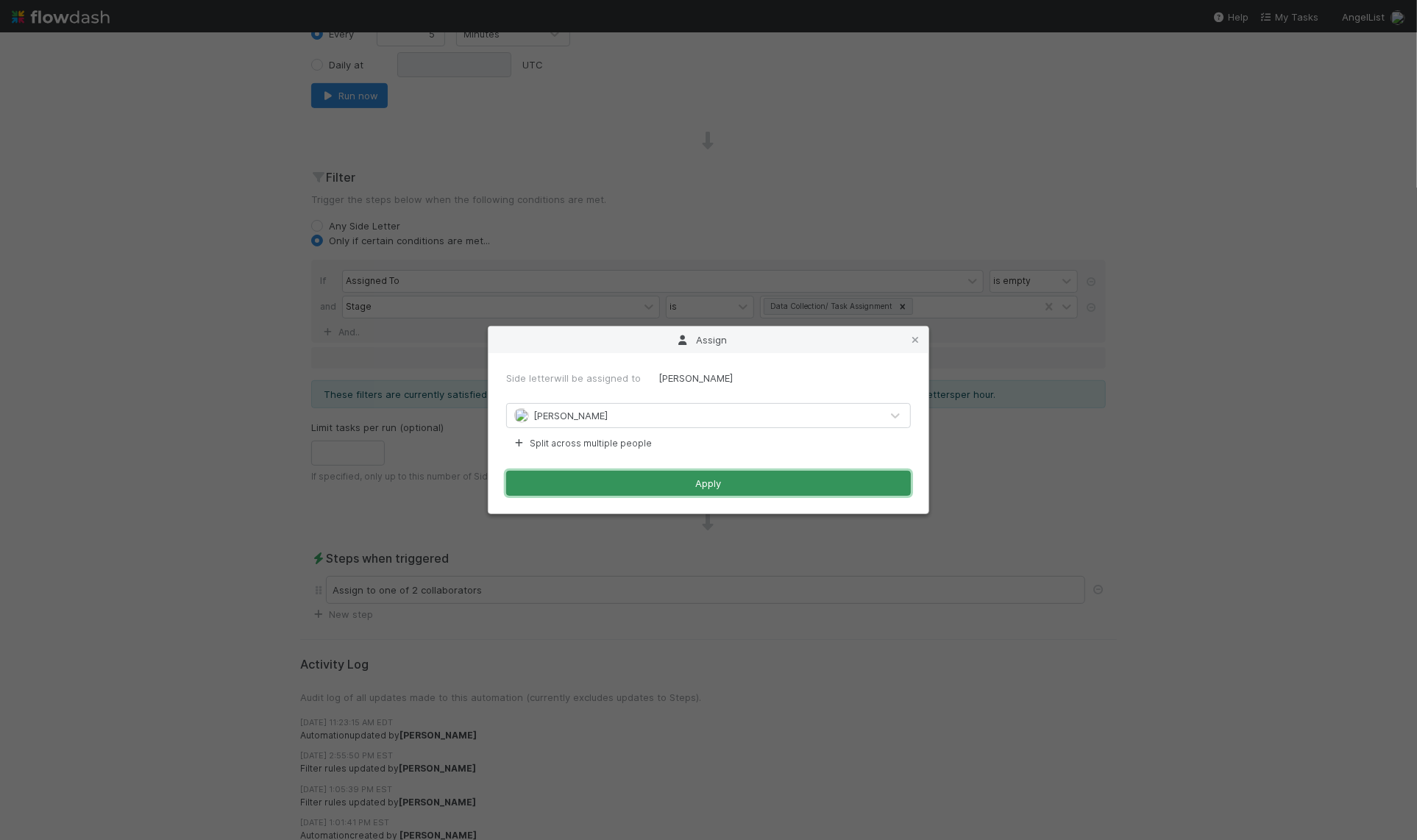
click at [725, 486] on button "Apply" at bounding box center [708, 483] width 404 height 25
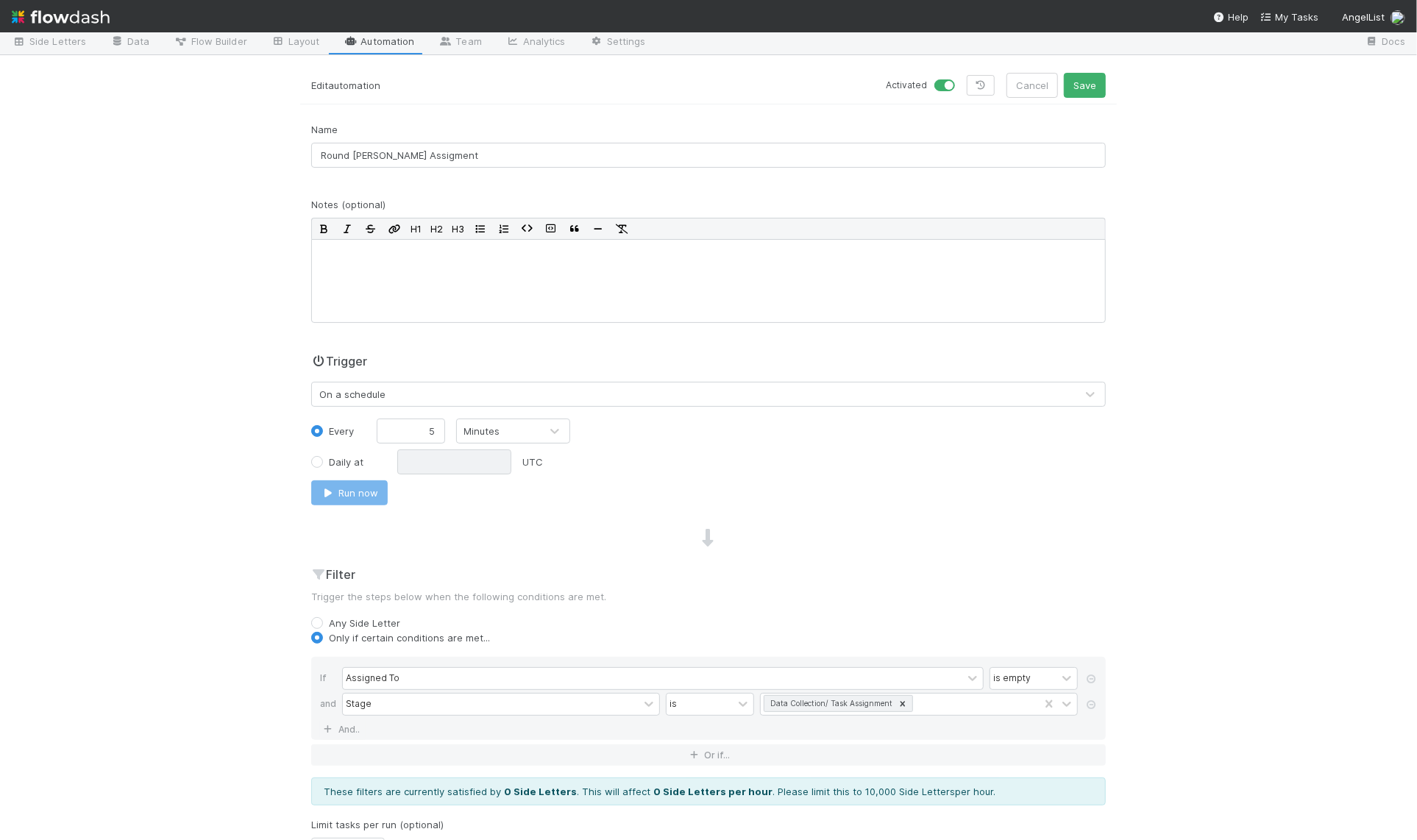
scroll to position [0, 0]
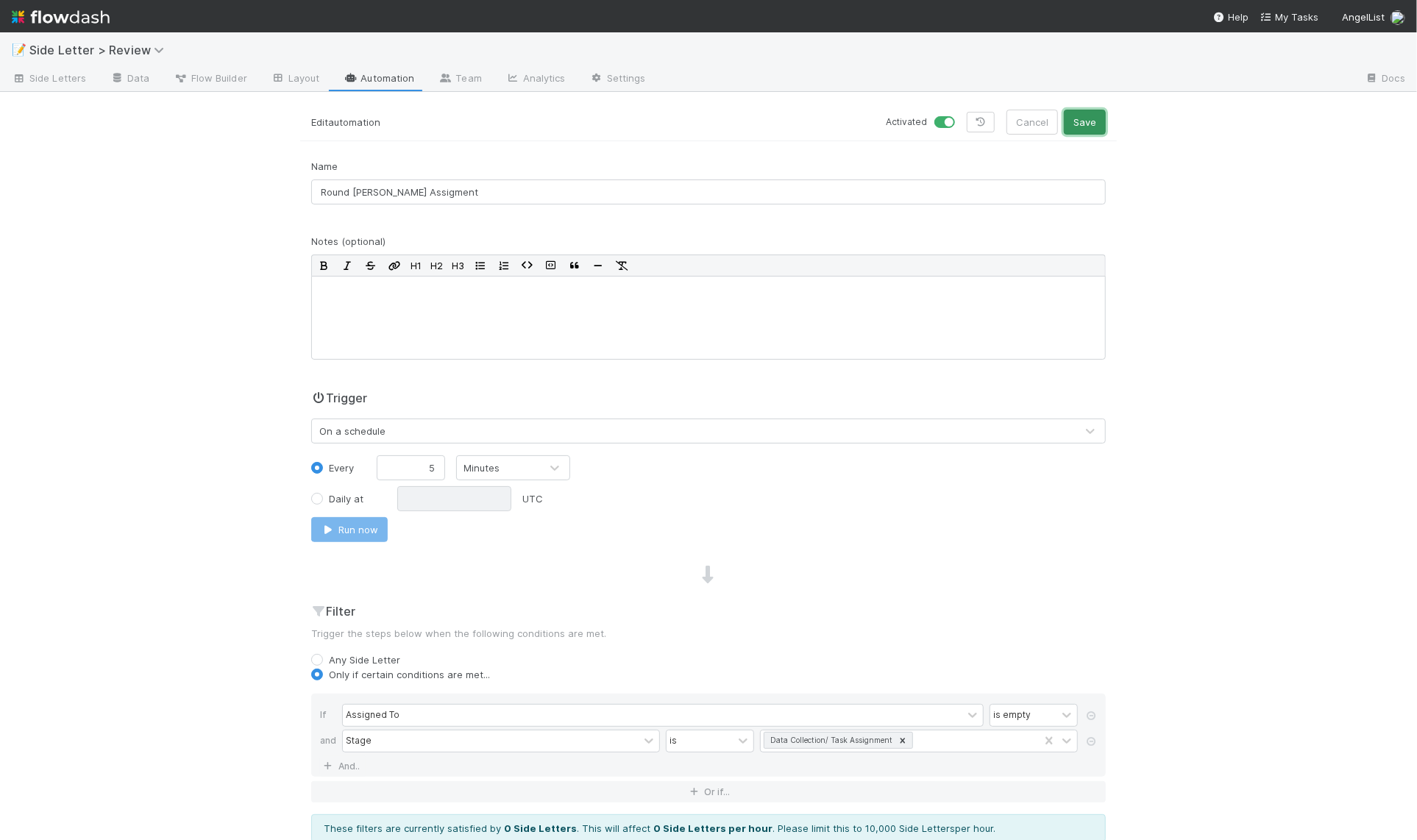
click at [1086, 124] on button "Save" at bounding box center [1084, 122] width 42 height 25
